Goal: Task Accomplishment & Management: Manage account settings

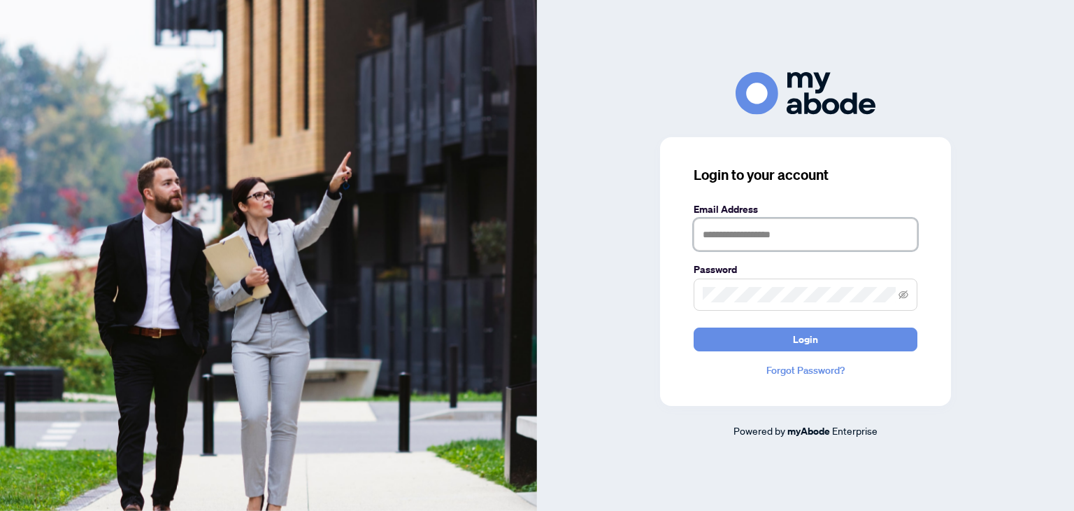
click at [750, 239] on input "text" at bounding box center [806, 234] width 224 height 32
type input "**********"
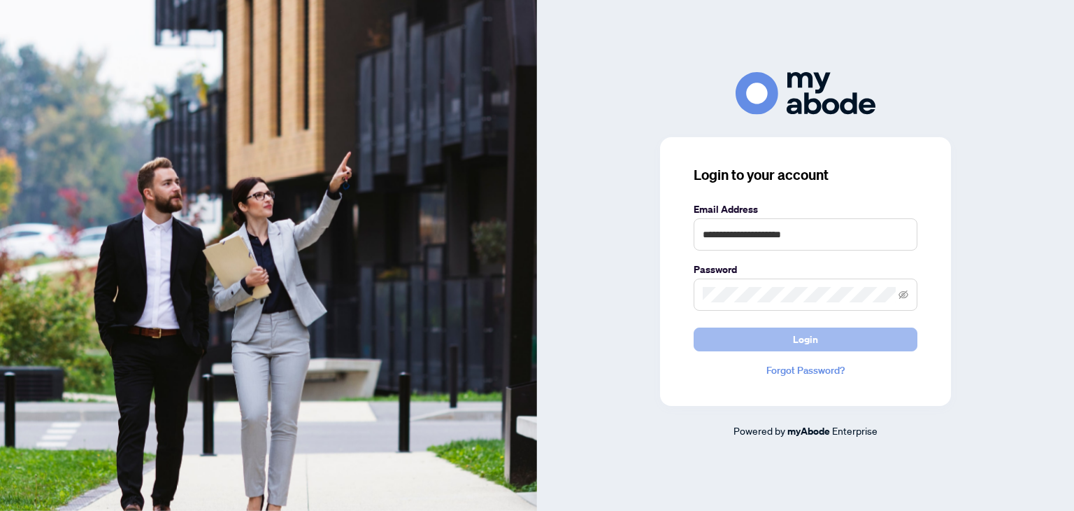
click at [806, 337] on span "Login" at bounding box center [805, 339] width 25 height 22
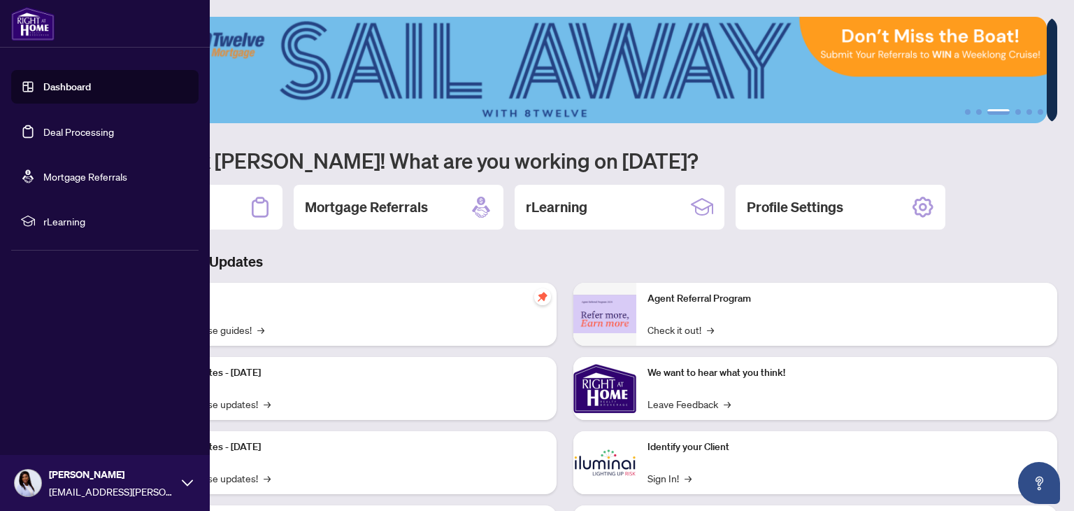
click at [84, 131] on link "Deal Processing" at bounding box center [78, 131] width 71 height 13
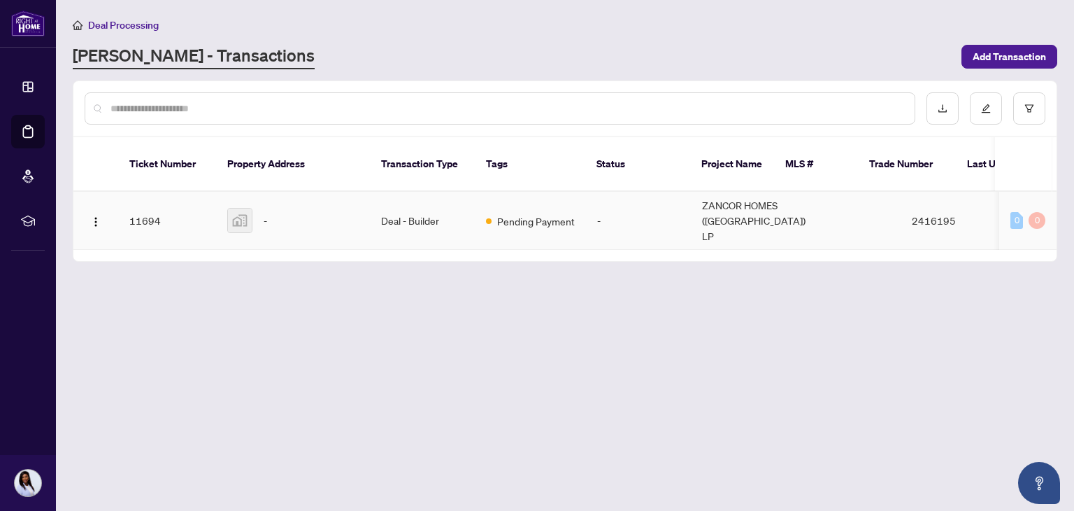
click at [404, 211] on td "Deal - Builder" at bounding box center [422, 221] width 105 height 58
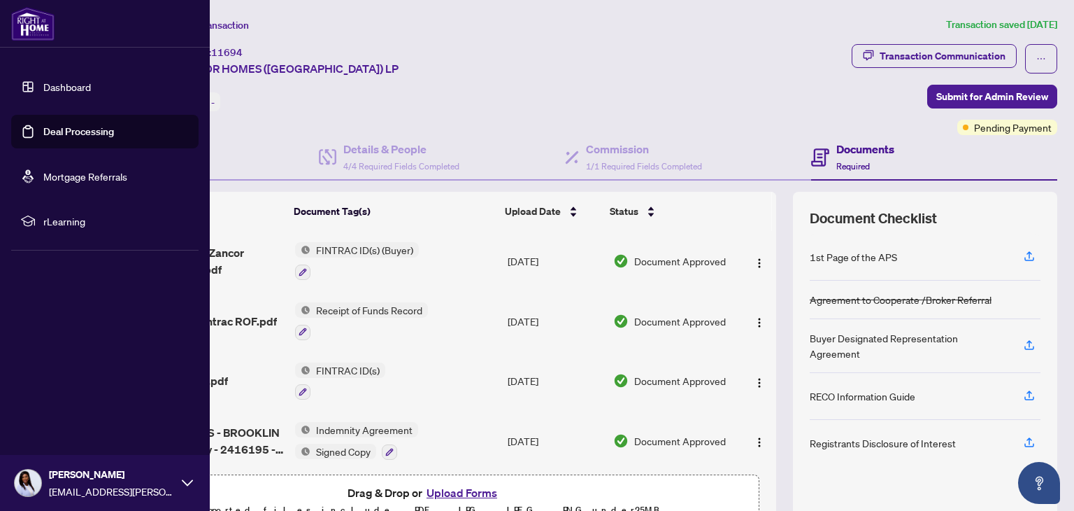
click at [51, 87] on link "Dashboard" at bounding box center [67, 86] width 48 height 13
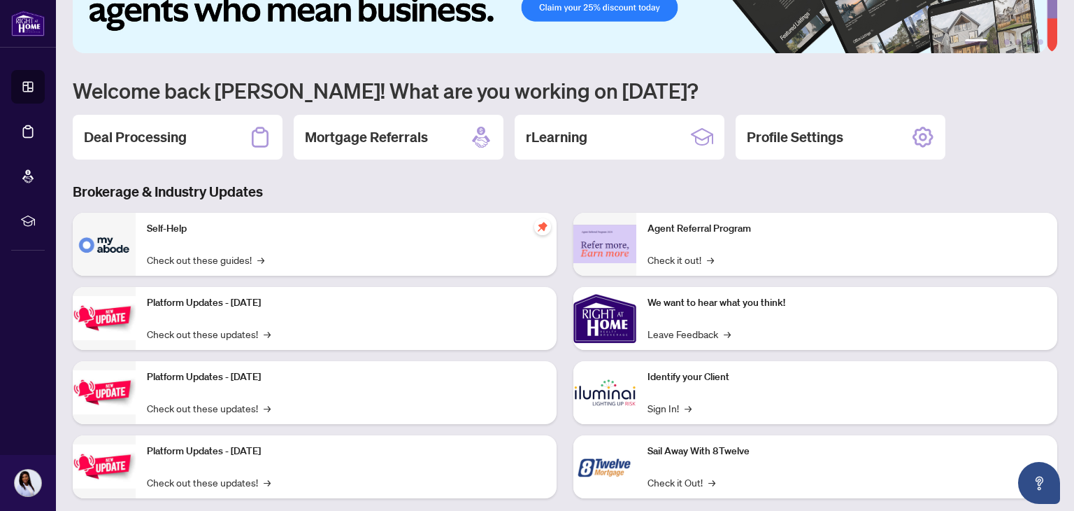
scroll to position [94, 0]
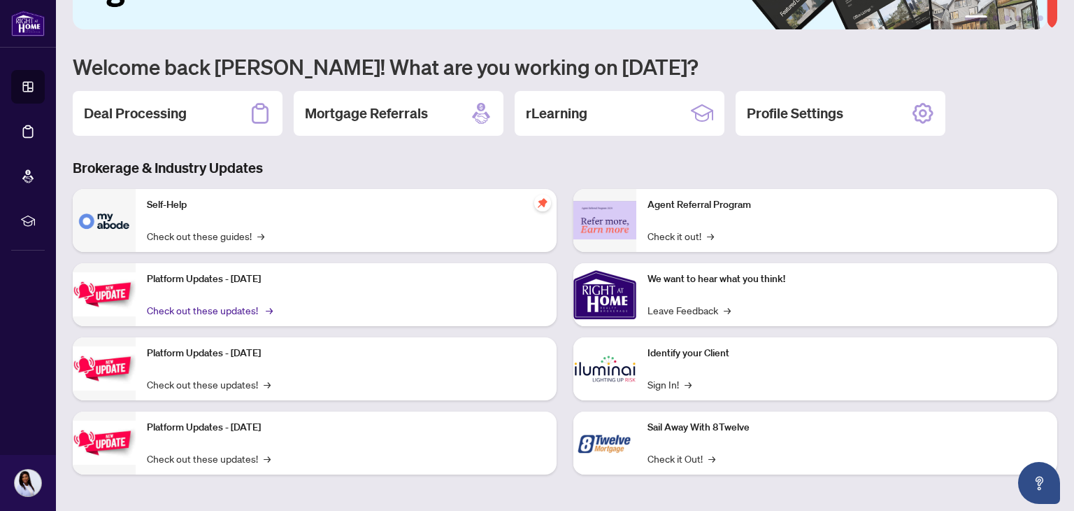
click at [253, 306] on link "Check out these updates! →" at bounding box center [209, 309] width 124 height 15
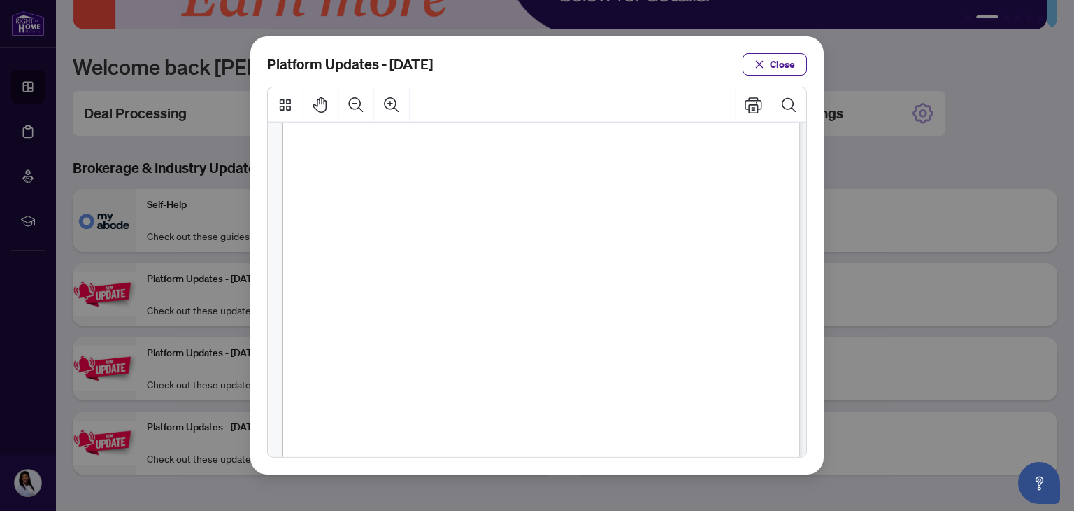
scroll to position [341, 0]
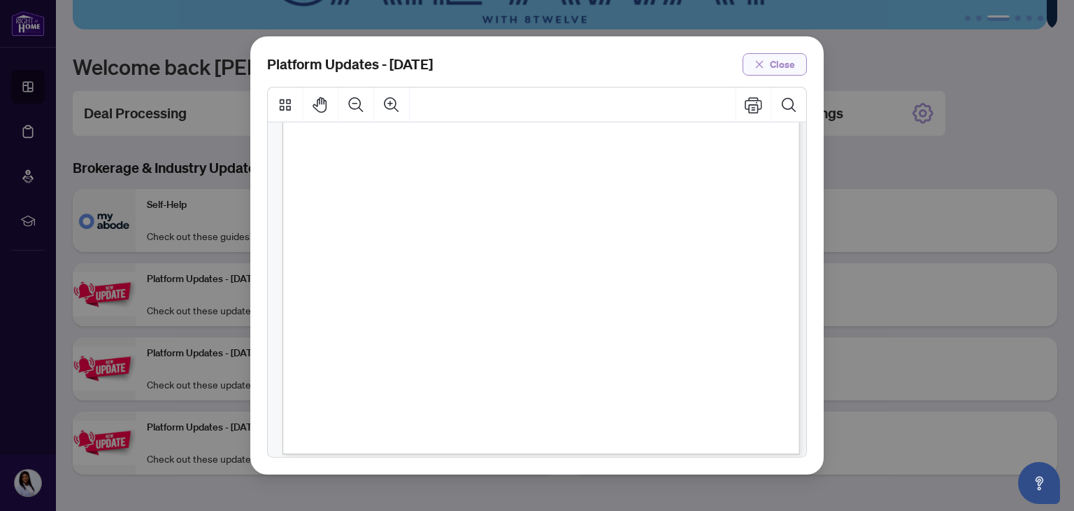
click at [784, 62] on span "Close" at bounding box center [782, 64] width 25 height 22
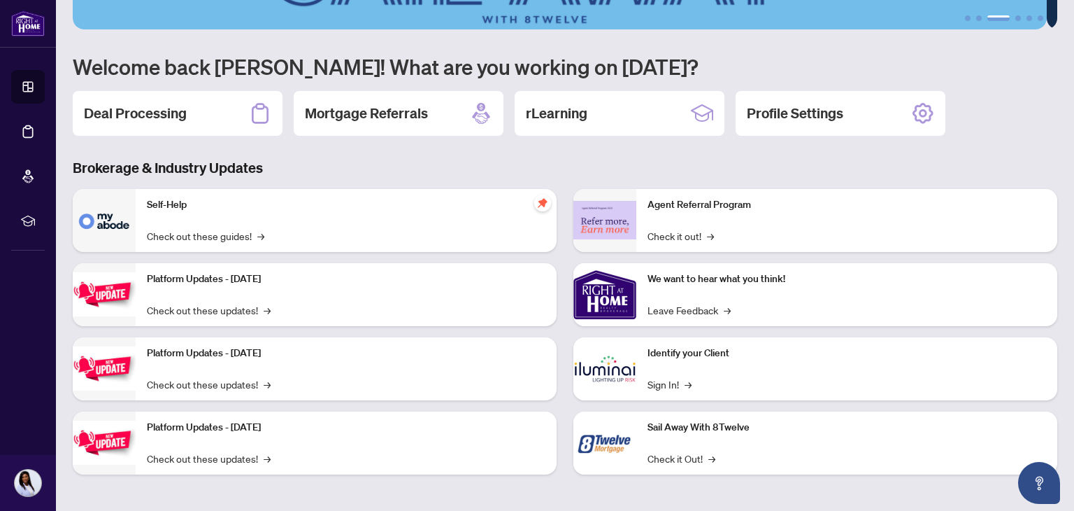
click at [232, 350] on p "Platform Updates - [DATE]" at bounding box center [346, 353] width 399 height 15
click at [238, 350] on p "Platform Updates - [DATE]" at bounding box center [346, 353] width 399 height 15
click at [113, 369] on img at bounding box center [104, 368] width 63 height 44
click at [180, 381] on link "Check out these updates! →" at bounding box center [209, 383] width 124 height 15
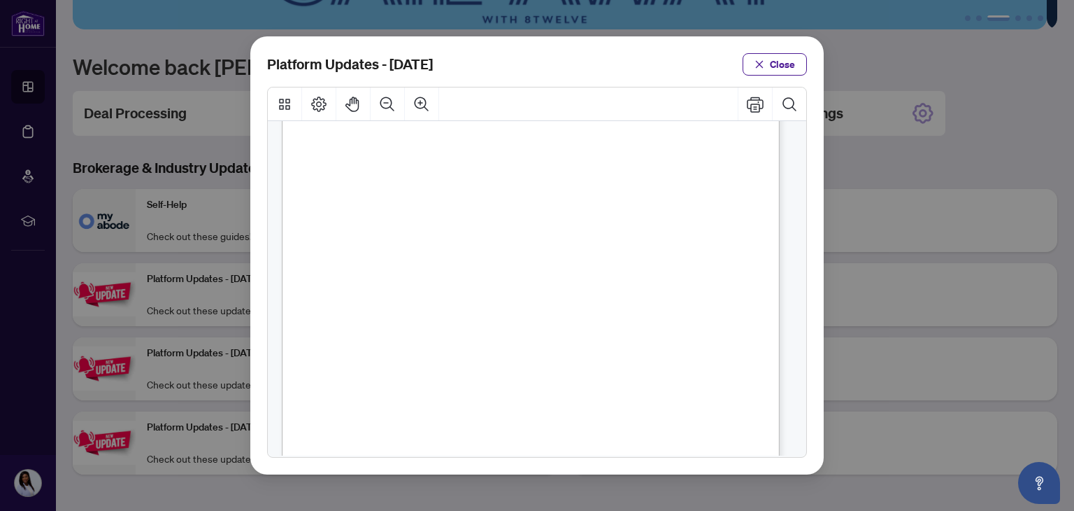
scroll to position [339, 0]
click at [792, 55] on span "Close" at bounding box center [782, 64] width 25 height 22
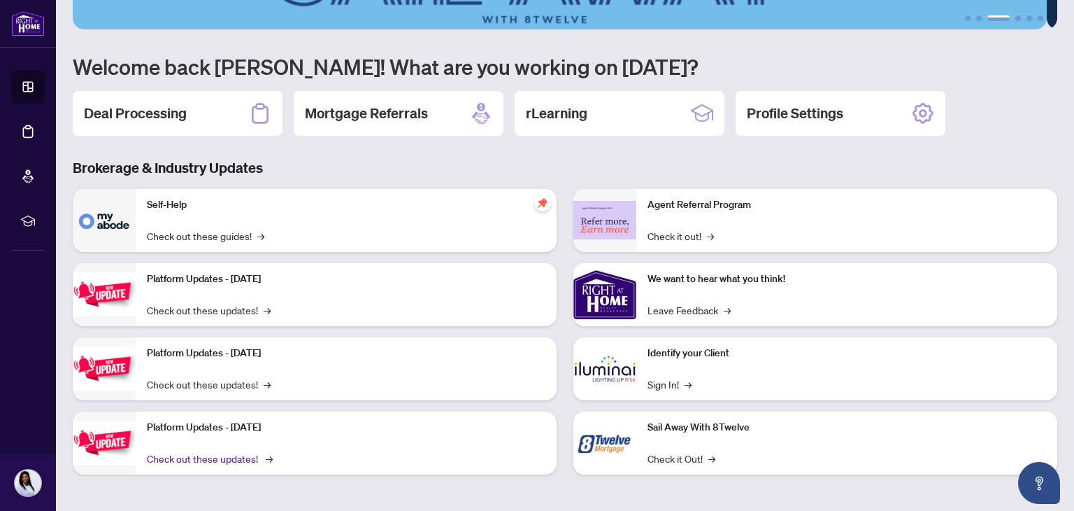
click at [199, 460] on link "Check out these updates! →" at bounding box center [209, 457] width 124 height 15
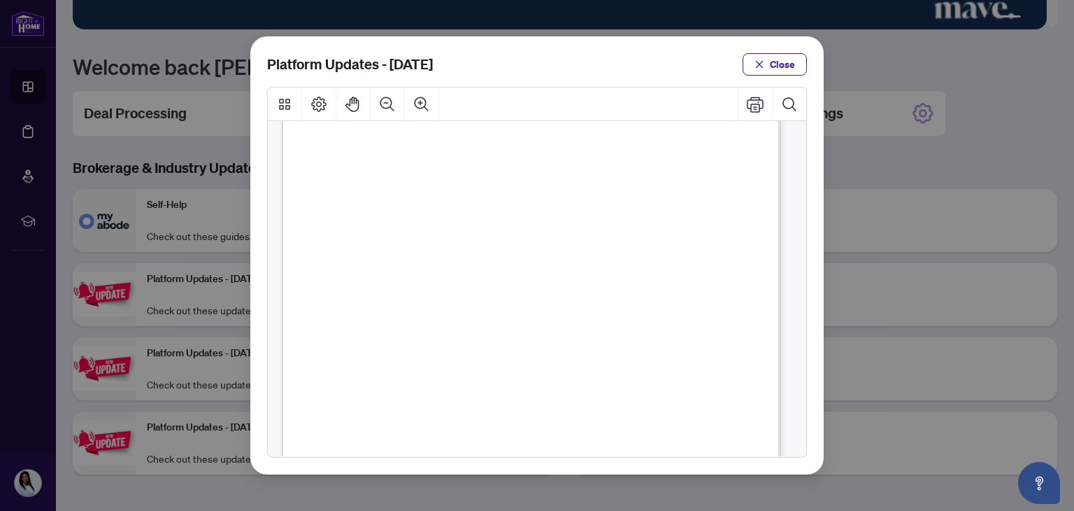
scroll to position [398, 0]
click at [781, 69] on span "Close" at bounding box center [782, 64] width 25 height 22
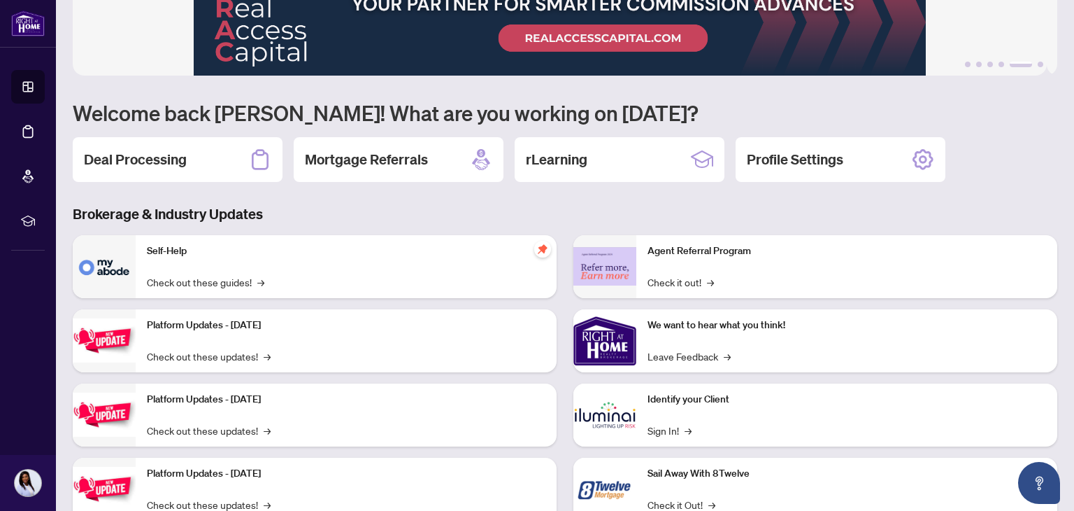
scroll to position [24, 0]
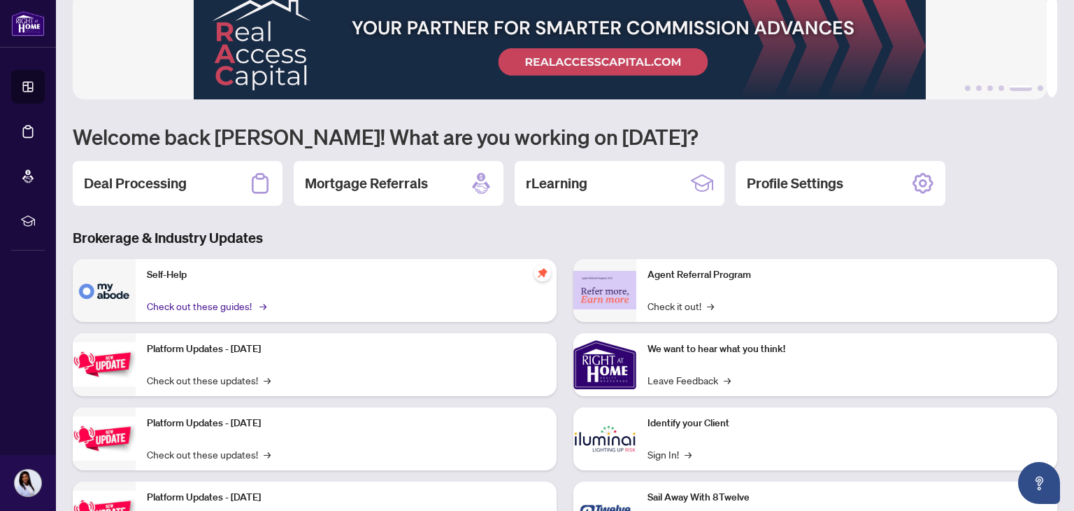
click at [226, 301] on link "Check out these guides! →" at bounding box center [206, 305] width 118 height 15
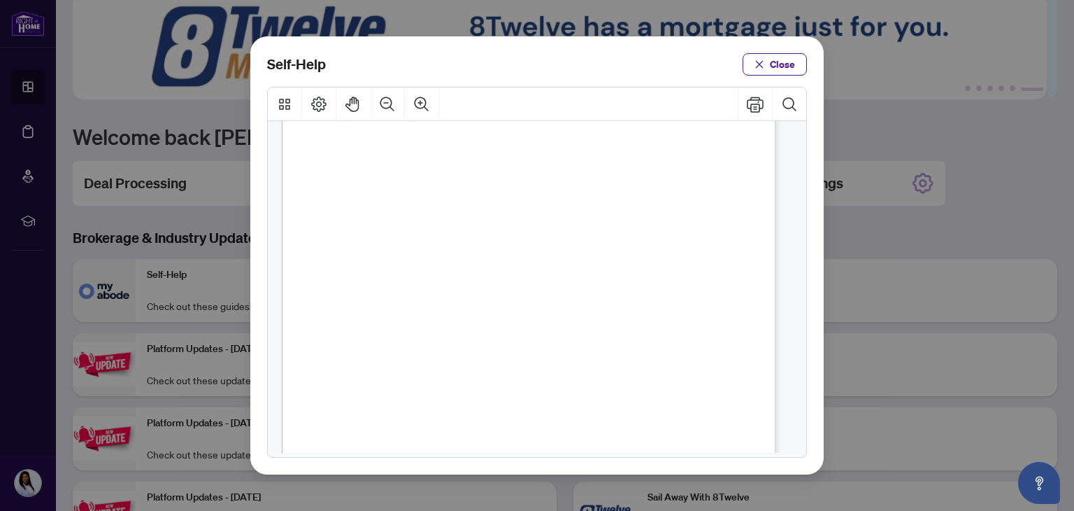
scroll to position [210, 0]
click at [790, 62] on span "Close" at bounding box center [782, 64] width 25 height 22
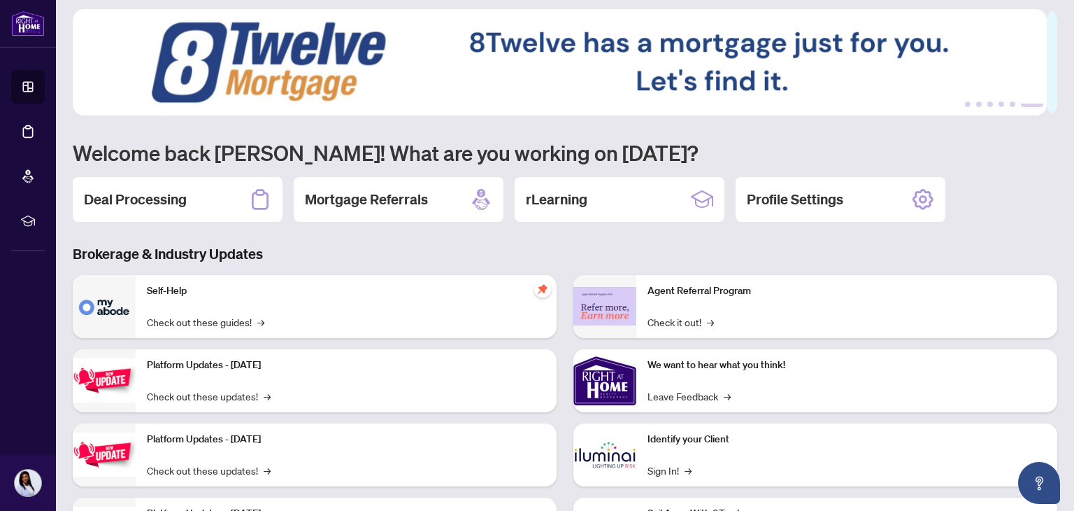
scroll to position [0, 0]
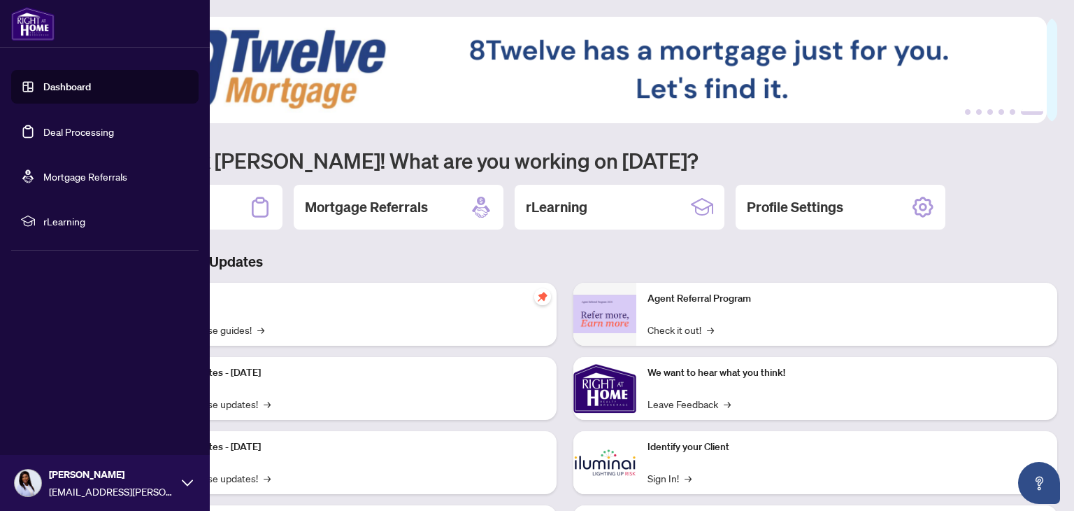
click at [180, 488] on div "Diane Fernandez-Wills dianef.wills@gmail.com" at bounding box center [105, 483] width 210 height 56
click at [59, 397] on span "Logout" at bounding box center [56, 399] width 31 height 22
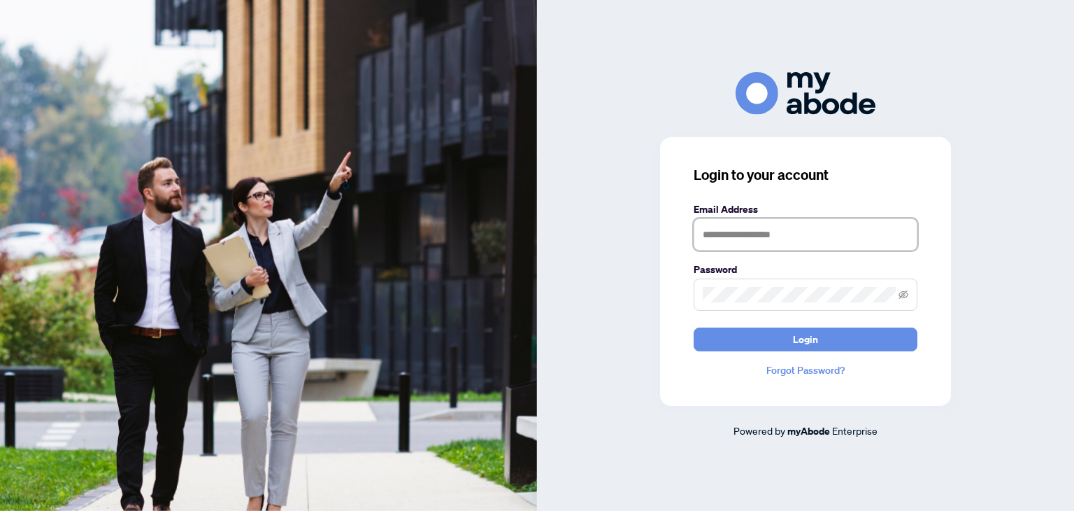
click at [753, 239] on input "text" at bounding box center [806, 234] width 224 height 32
type input "**********"
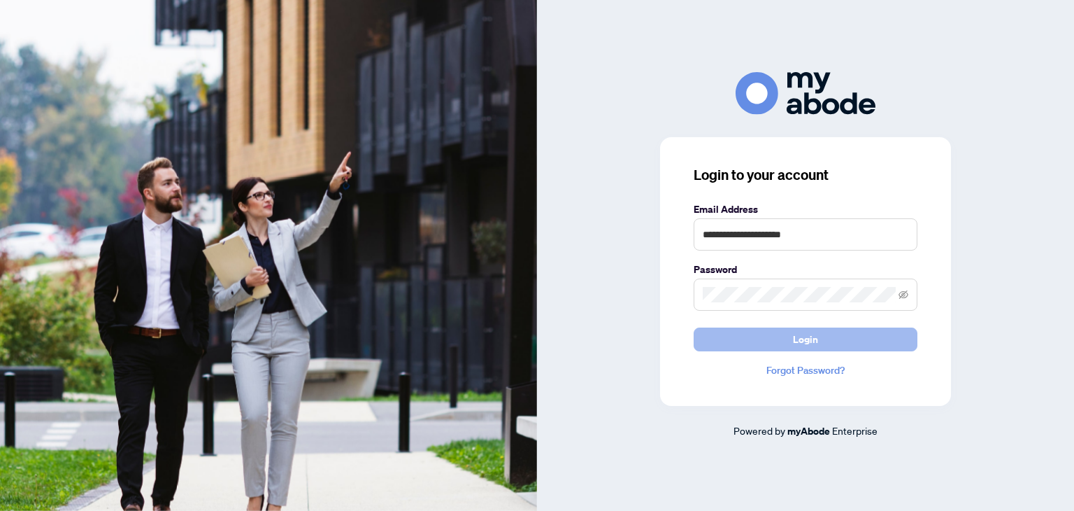
click at [767, 341] on button "Login" at bounding box center [806, 339] width 224 height 24
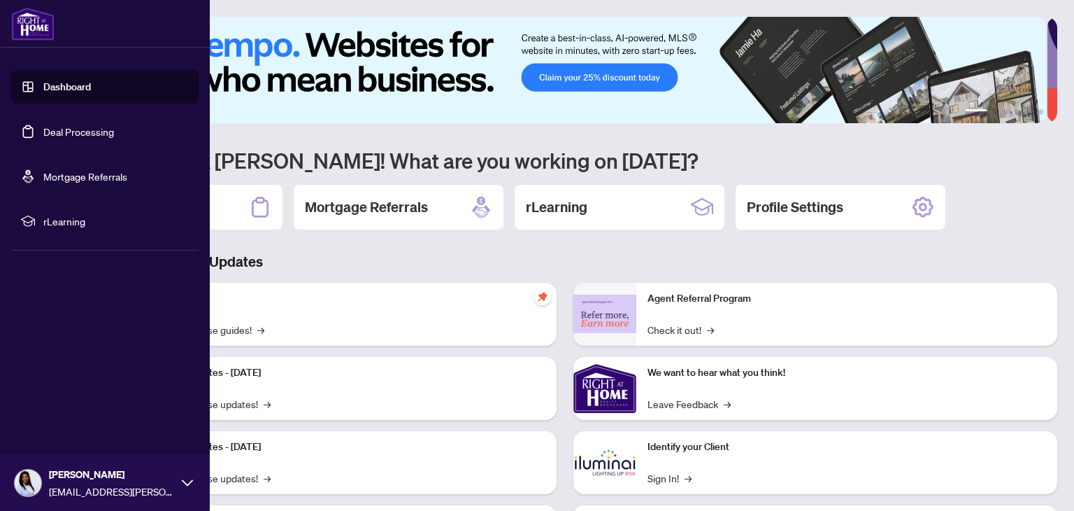
click at [82, 129] on link "Deal Processing" at bounding box center [78, 131] width 71 height 13
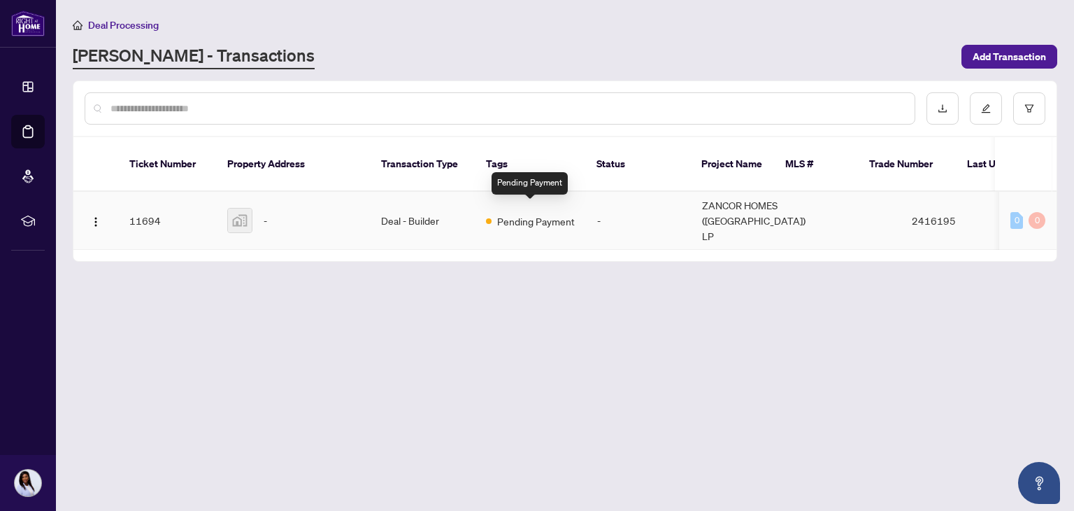
click at [532, 216] on span "Pending Payment" at bounding box center [536, 220] width 78 height 15
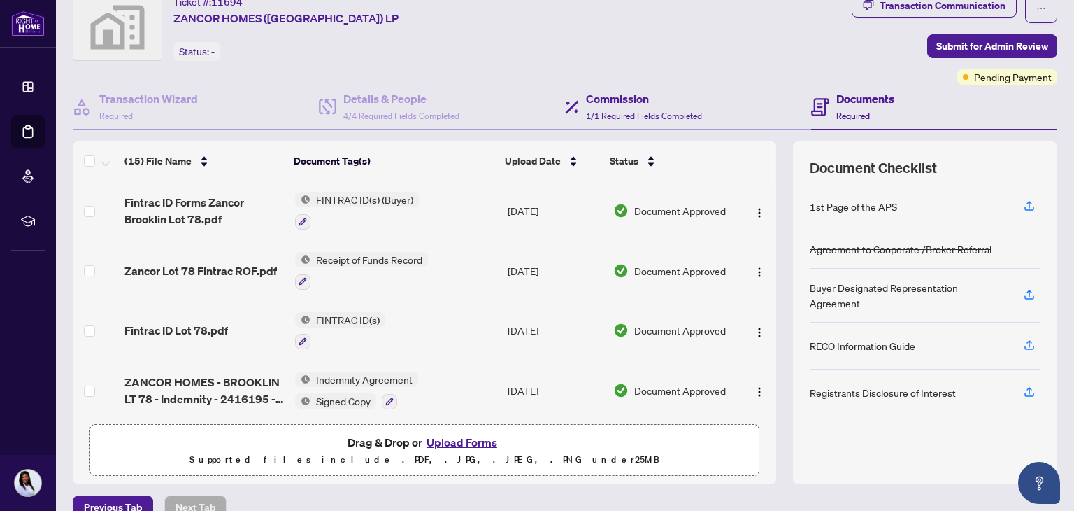
scroll to position [70, 0]
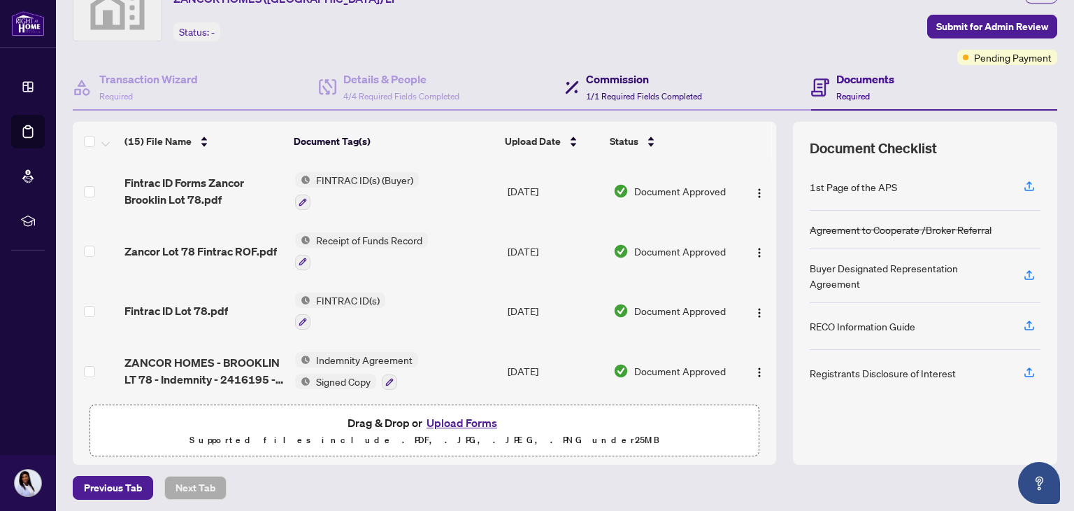
click at [619, 87] on div "Commission 1/1 Required Fields Completed" at bounding box center [644, 87] width 116 height 33
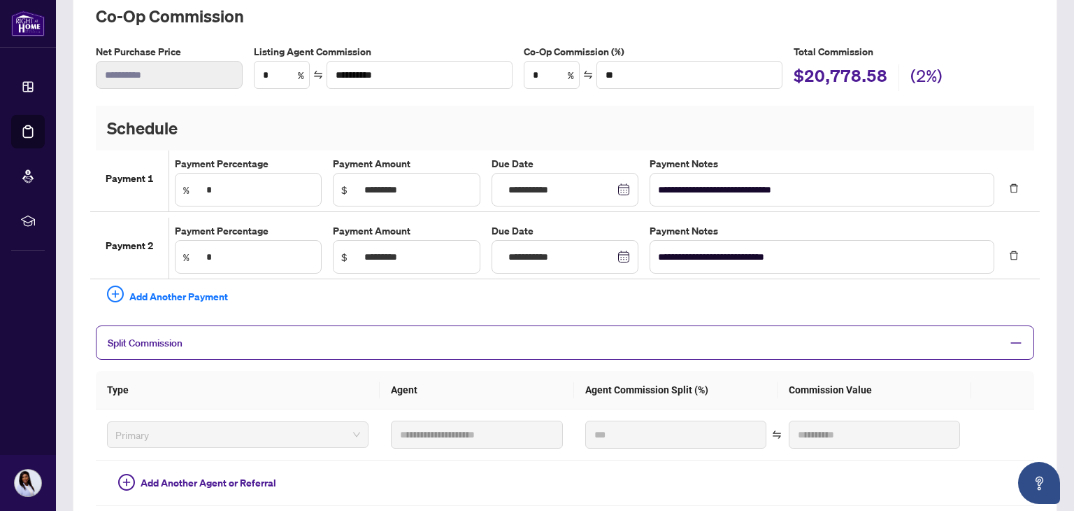
type textarea "**********"
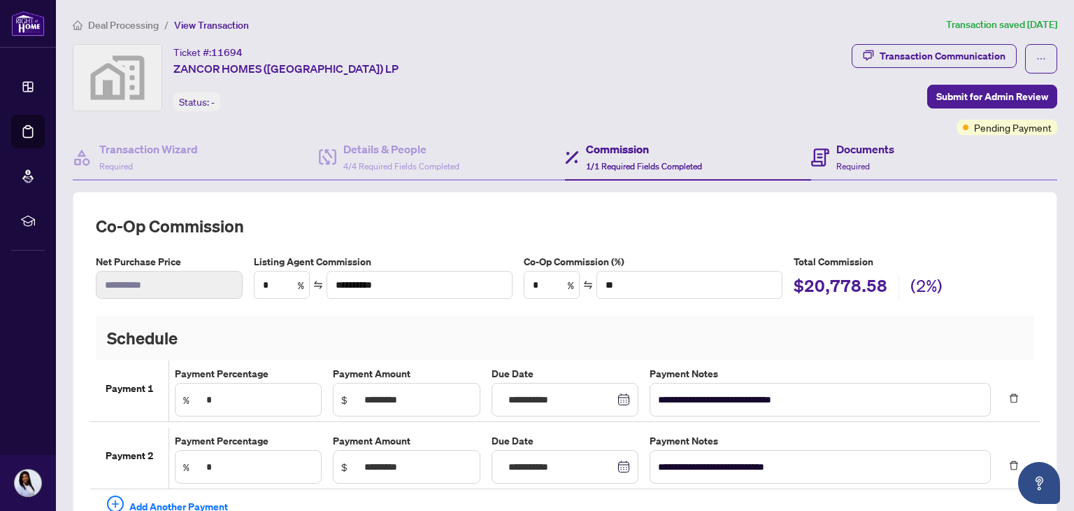
click at [890, 148] on div "Documents Required" at bounding box center [934, 157] width 246 height 45
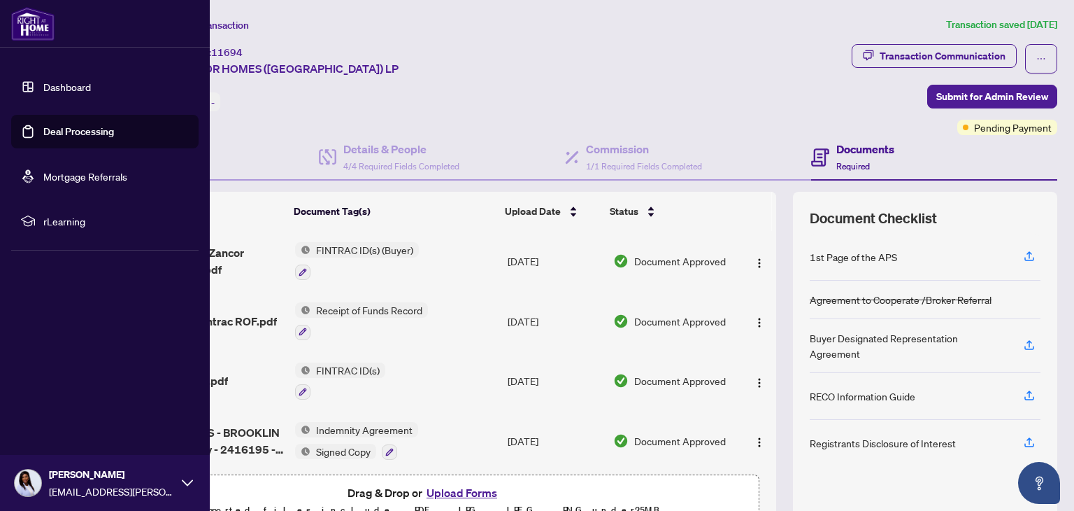
click at [55, 87] on link "Dashboard" at bounding box center [67, 86] width 48 height 13
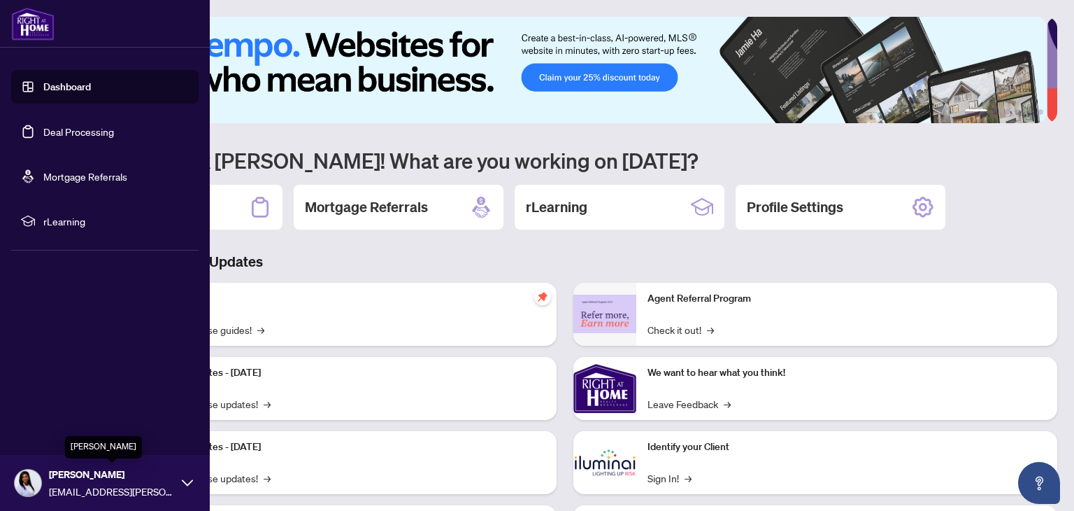
click at [145, 478] on span "[PERSON_NAME]" at bounding box center [112, 474] width 126 height 15
click at [39, 397] on button "Logout" at bounding box center [104, 400] width 187 height 24
